Goal: Information Seeking & Learning: Learn about a topic

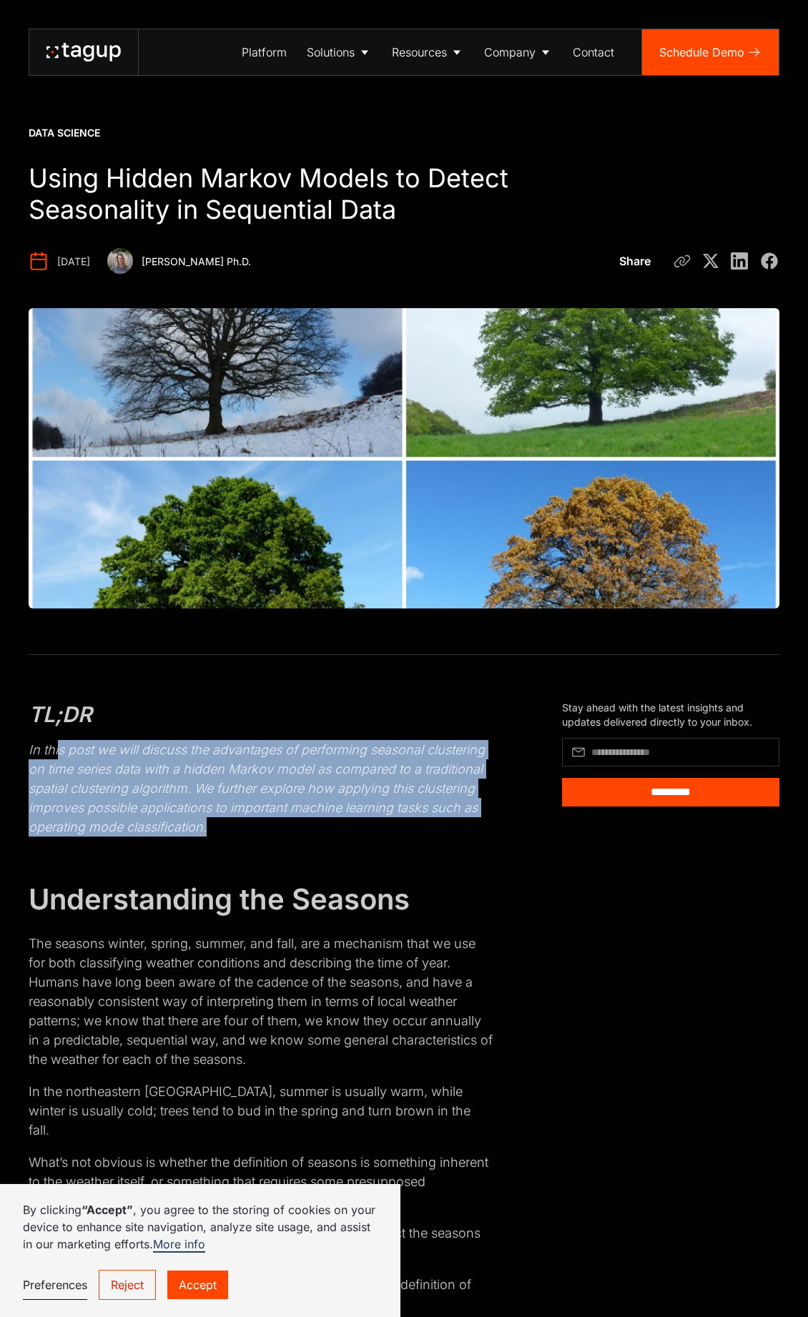
drag, startPoint x: 59, startPoint y: 751, endPoint x: 488, endPoint y: 823, distance: 435.7
click at [488, 823] on p "In this post we will discuss the advantages of performing seasonal clustering o…" at bounding box center [261, 788] width 465 height 96
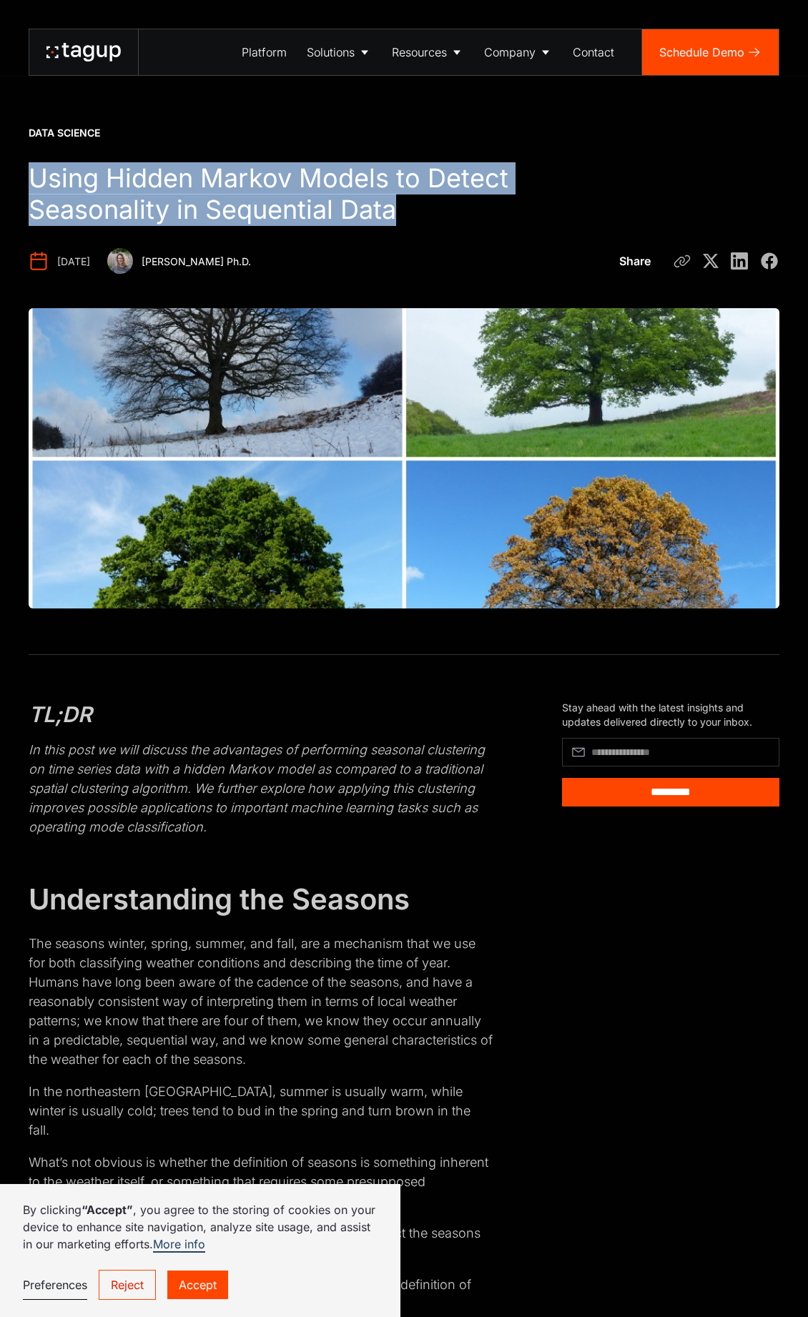
drag, startPoint x: 31, startPoint y: 169, endPoint x: 425, endPoint y: 200, distance: 395.1
click at [425, 200] on h1 "Using Hidden Markov Models to Detect Seasonality in Sequential Data" at bounding box center [313, 194] width 568 height 63
copy h1 "Using Hidden Markov Models to Detect Seasonality in Sequential Data"
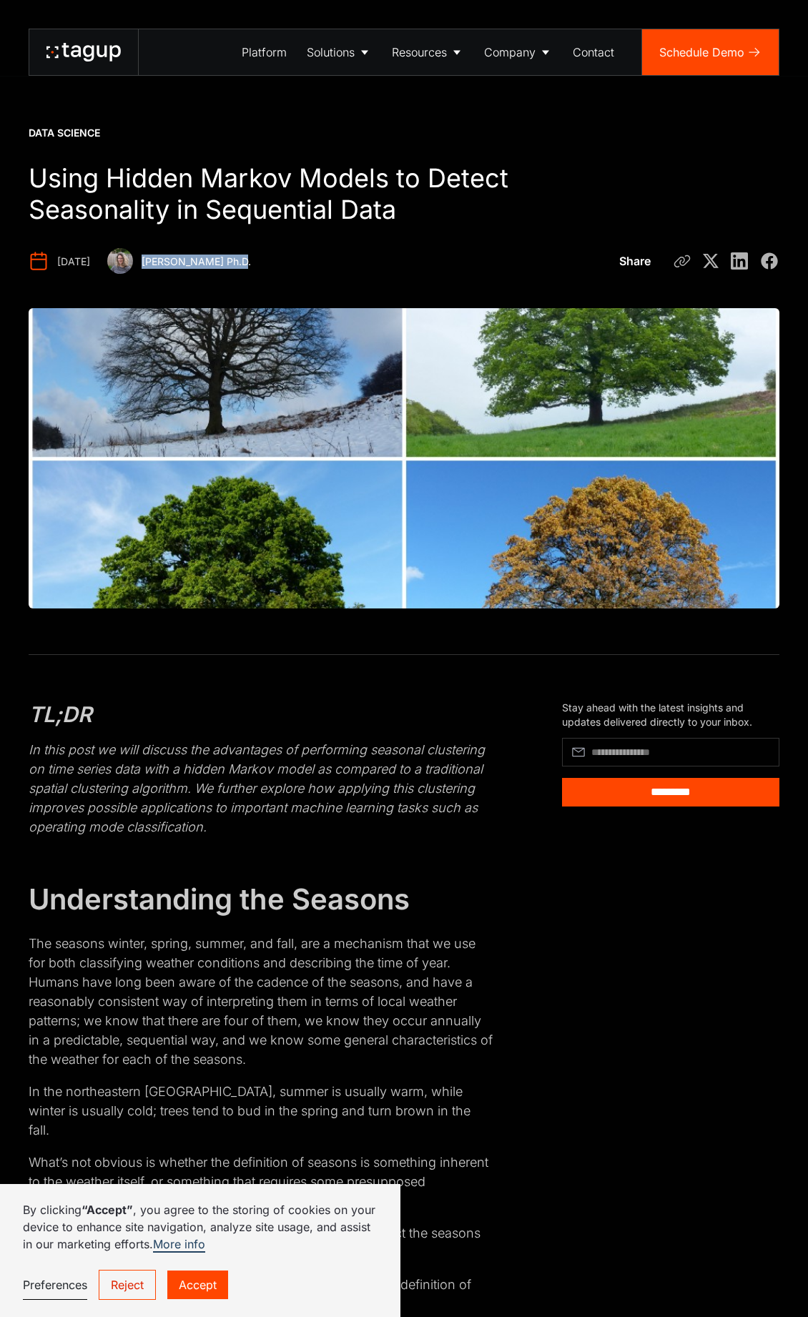
drag, startPoint x: 291, startPoint y: 254, endPoint x: 175, endPoint y: 265, distance: 116.3
click at [175, 265] on div "[DATE] [PERSON_NAME] Ph.D." at bounding box center [324, 261] width 590 height 26
copy div "[PERSON_NAME] Ph.D."
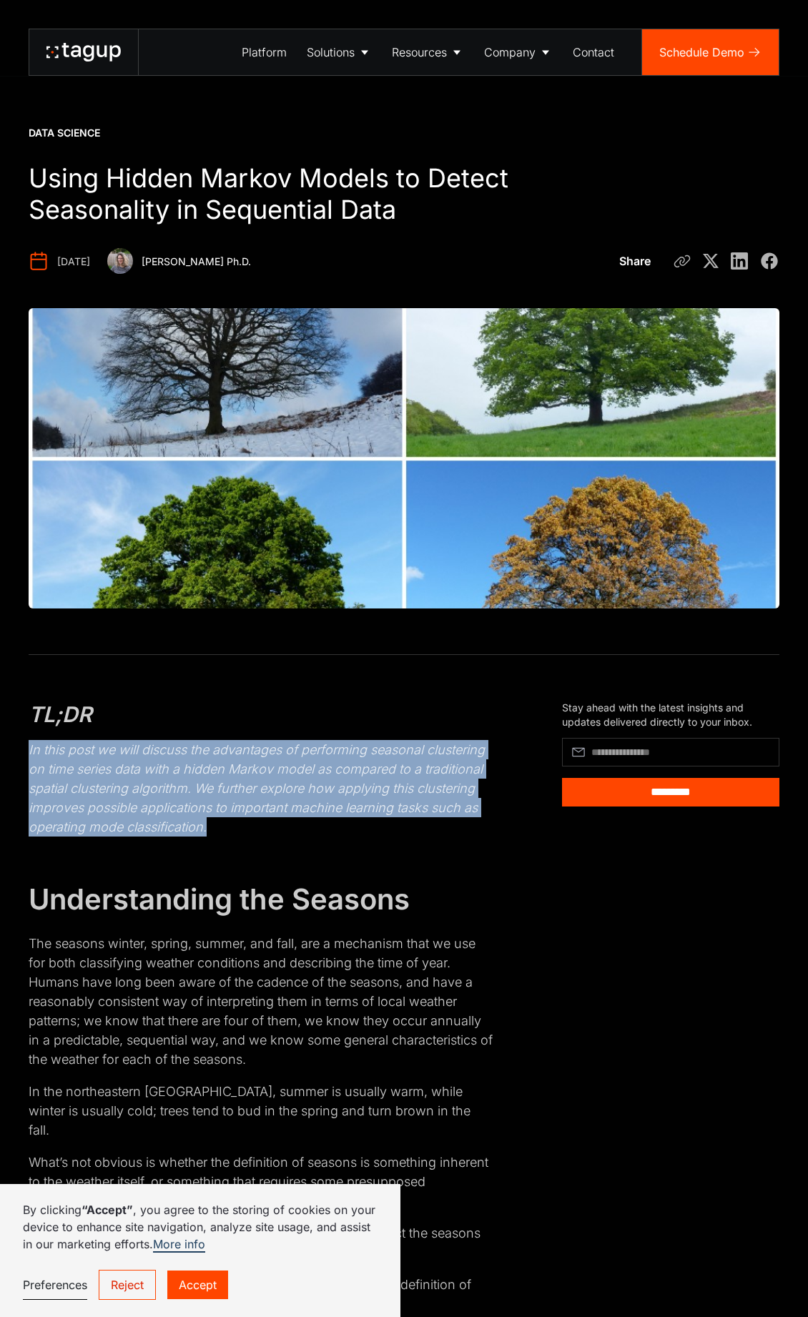
drag, startPoint x: 46, startPoint y: 746, endPoint x: 267, endPoint y: 826, distance: 234.7
copy em "In this post we will discuss the advantages of performing seasonal clustering o…"
drag, startPoint x: 127, startPoint y: 259, endPoint x: 58, endPoint y: 266, distance: 69.6
click at [58, 266] on div "[DATE] [PERSON_NAME] Ph.D." at bounding box center [324, 261] width 590 height 26
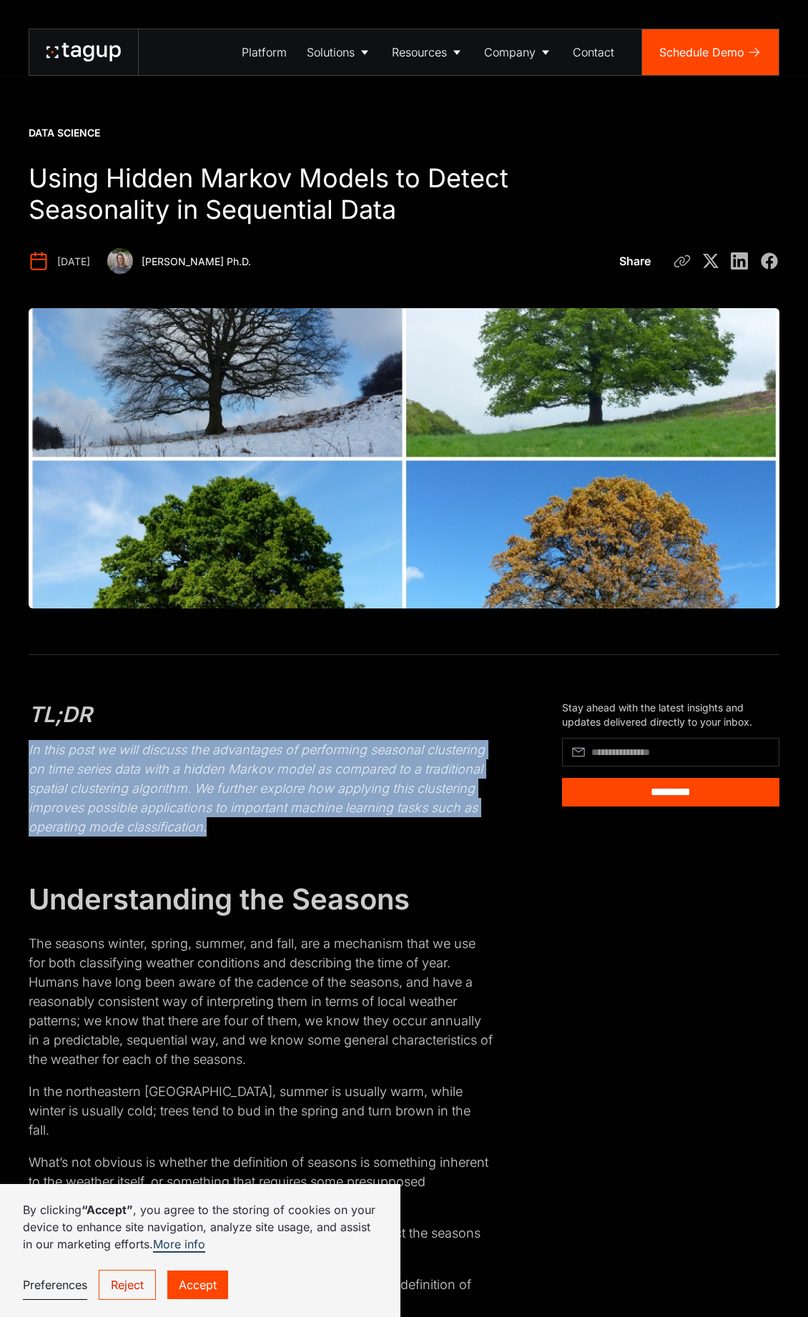
copy div "[DATE]"
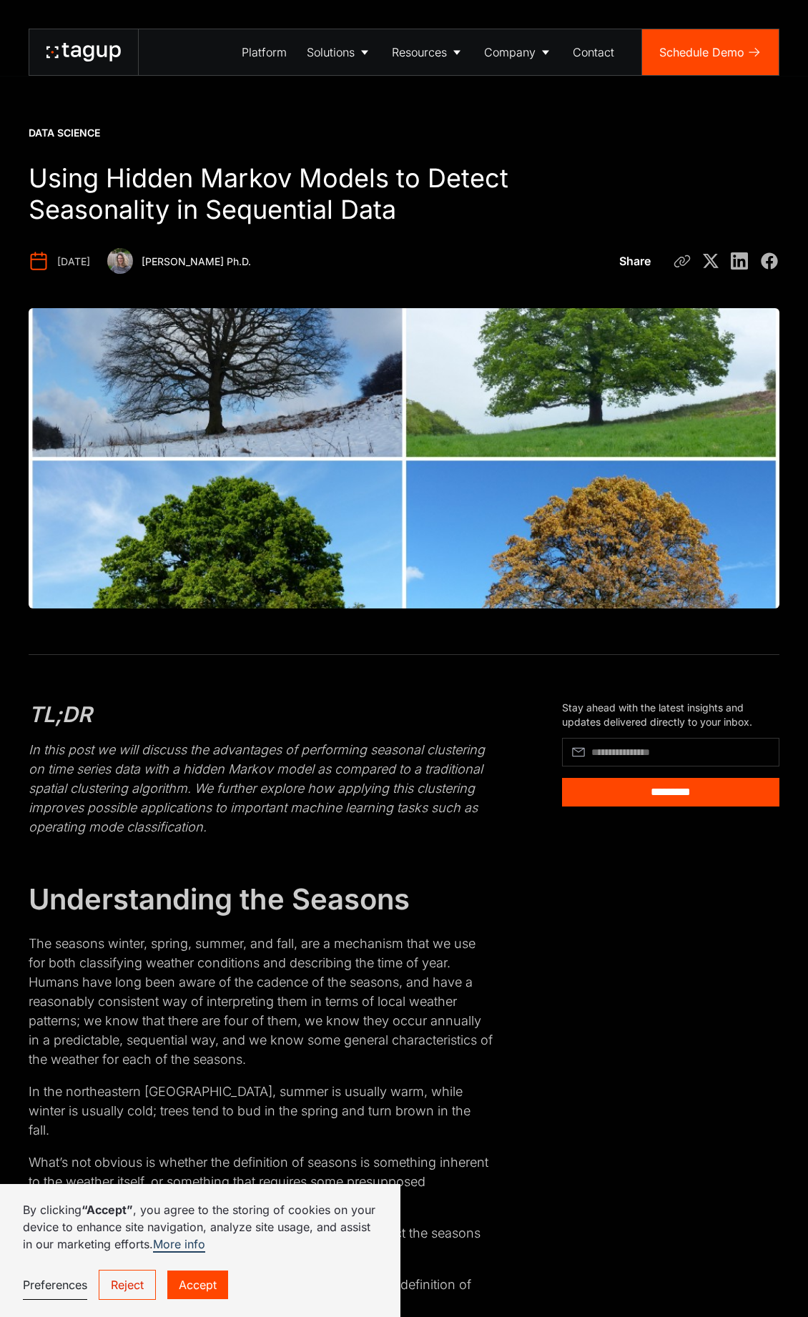
click at [465, 954] on p "The seasons winter, spring, summer, and fall, are a mechanism that we use for b…" at bounding box center [261, 1001] width 465 height 135
